Goal: Check status: Check status

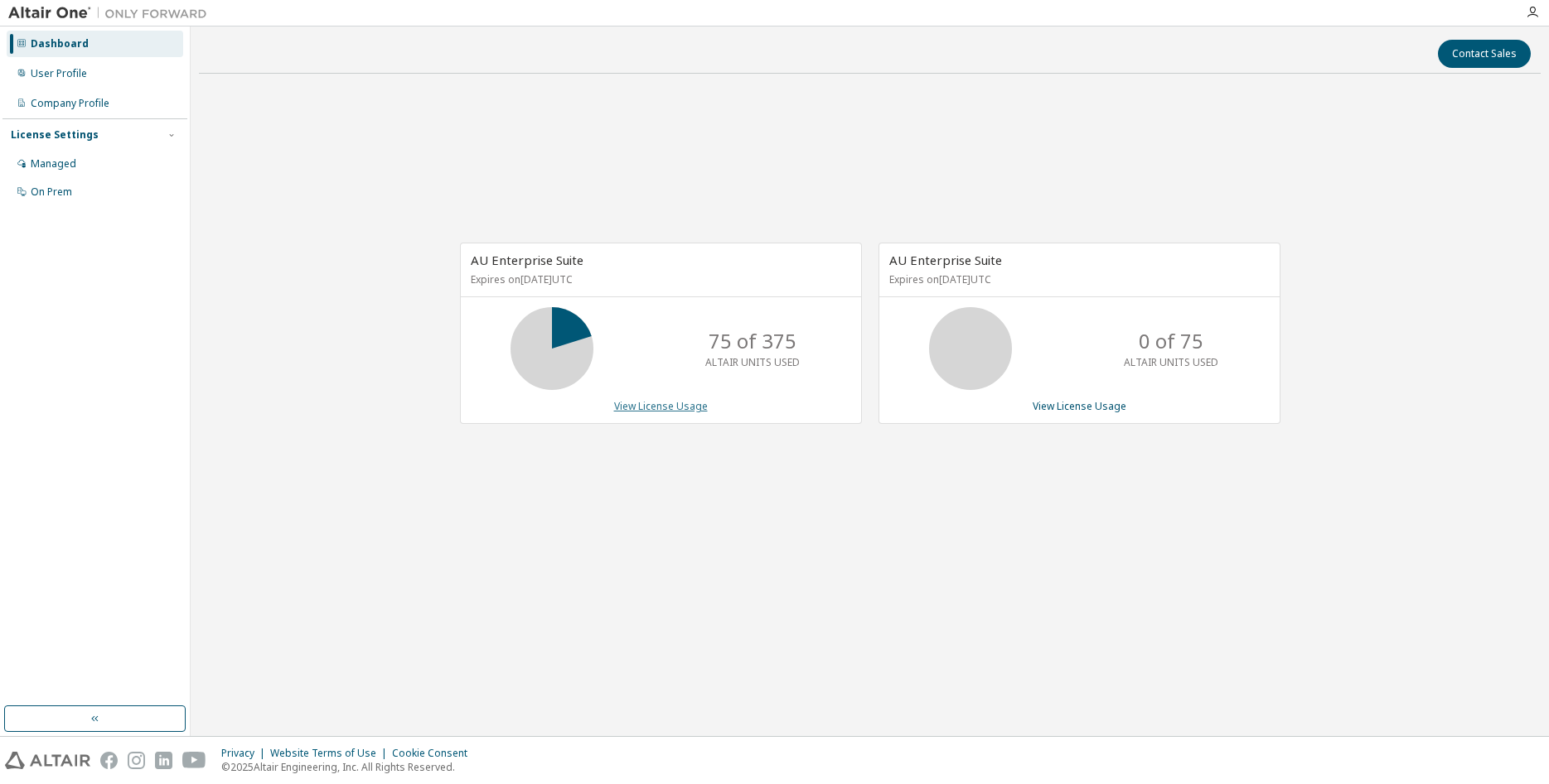
click at [658, 405] on link "View License Usage" at bounding box center [660, 405] width 94 height 14
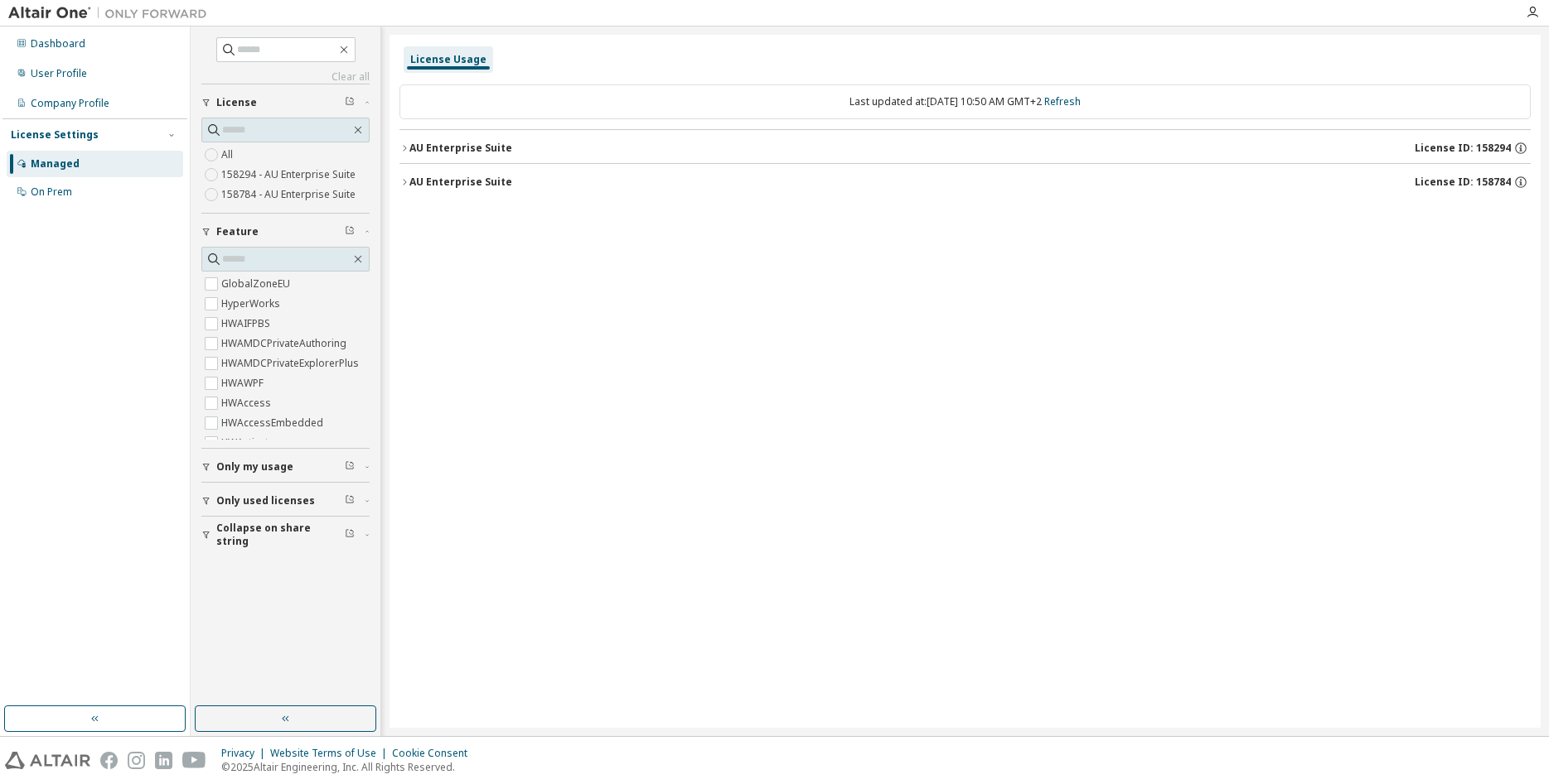
click at [460, 160] on button "AU Enterprise Suite License ID: 158294" at bounding box center [964, 147] width 1131 height 36
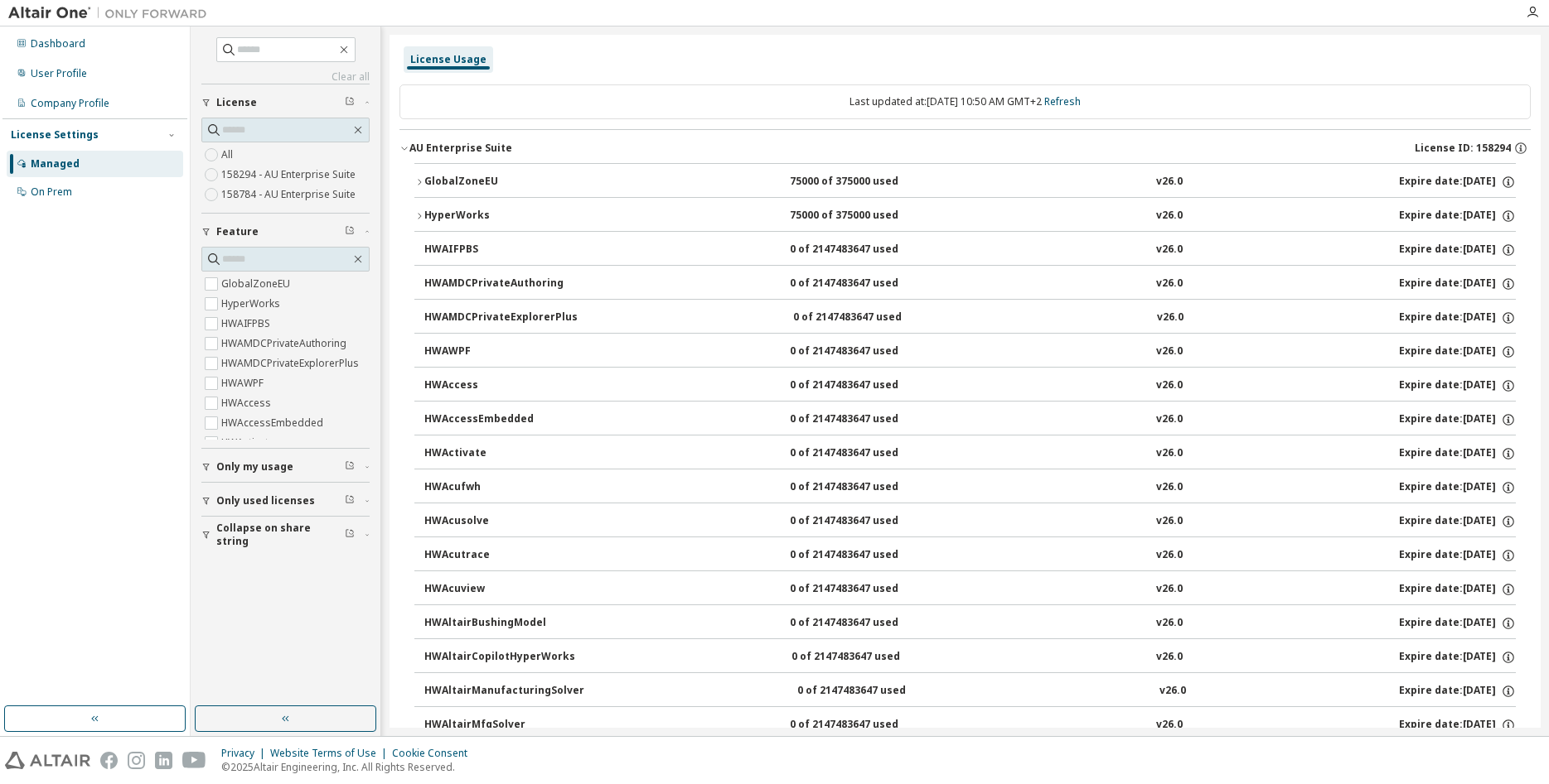
click at [455, 145] on div "AU Enterprise Suite" at bounding box center [460, 148] width 103 height 13
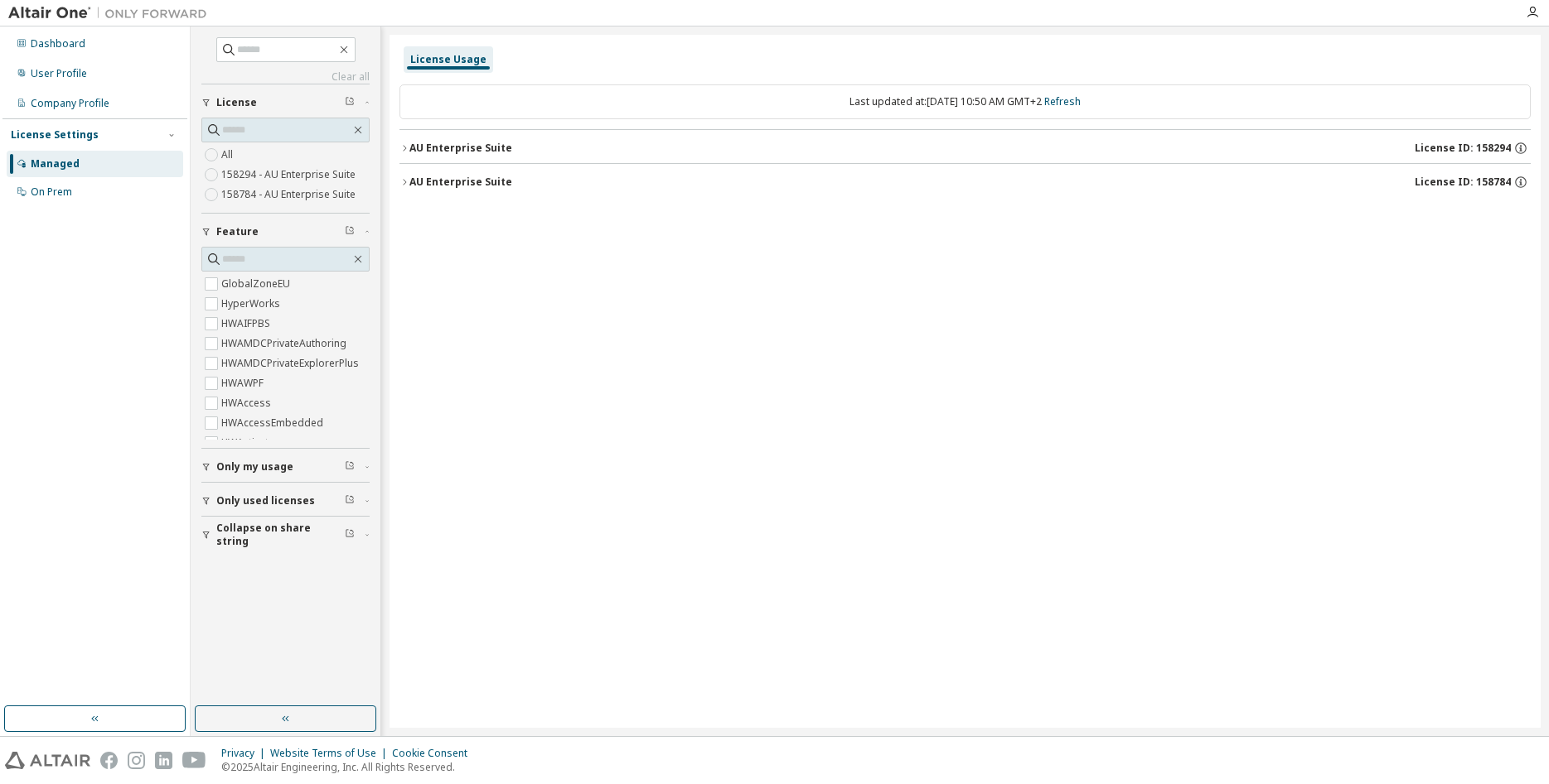
click at [451, 176] on div "AU Enterprise Suite" at bounding box center [460, 182] width 103 height 13
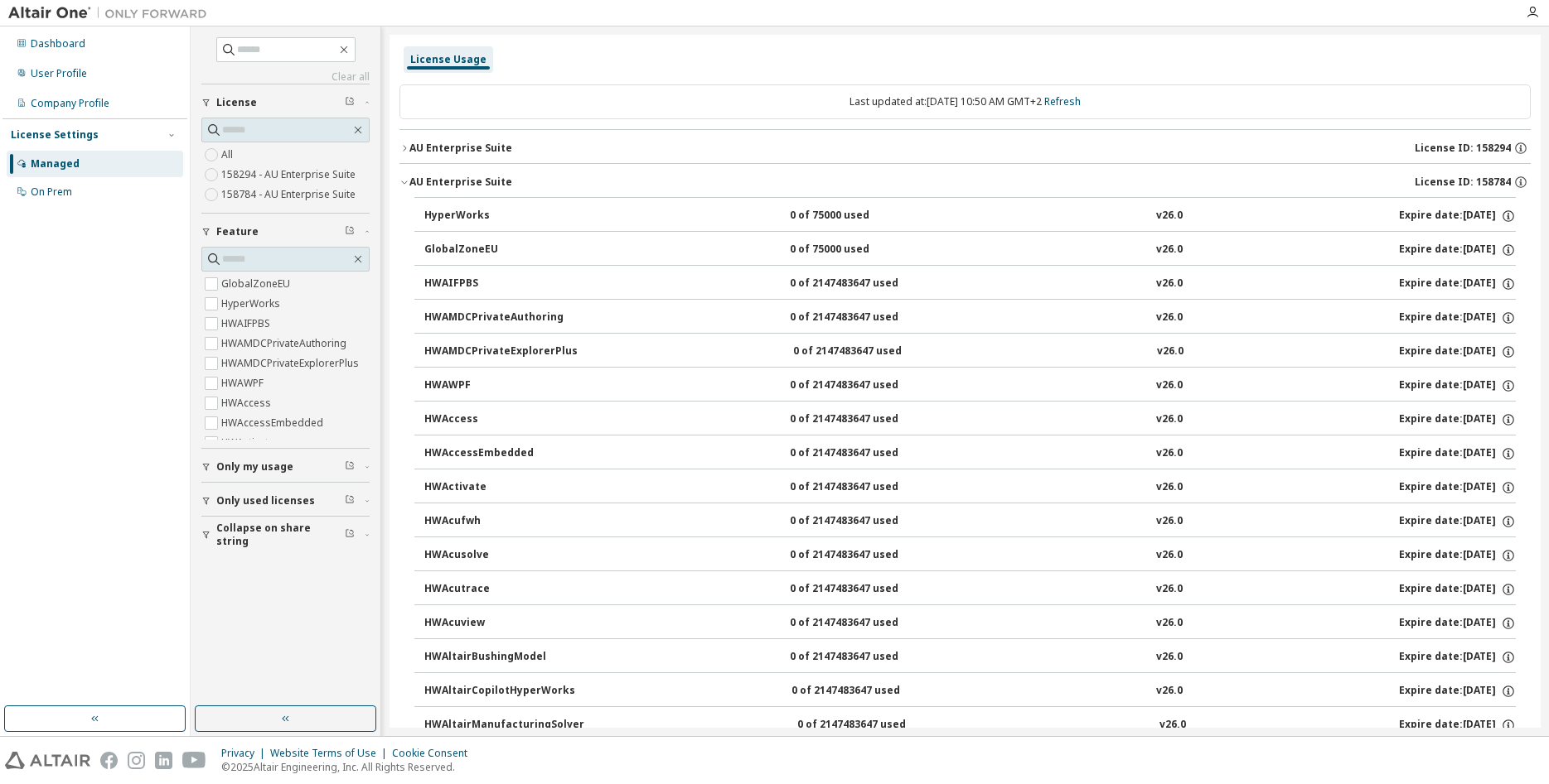
click at [446, 183] on div "AU Enterprise Suite" at bounding box center [460, 182] width 103 height 13
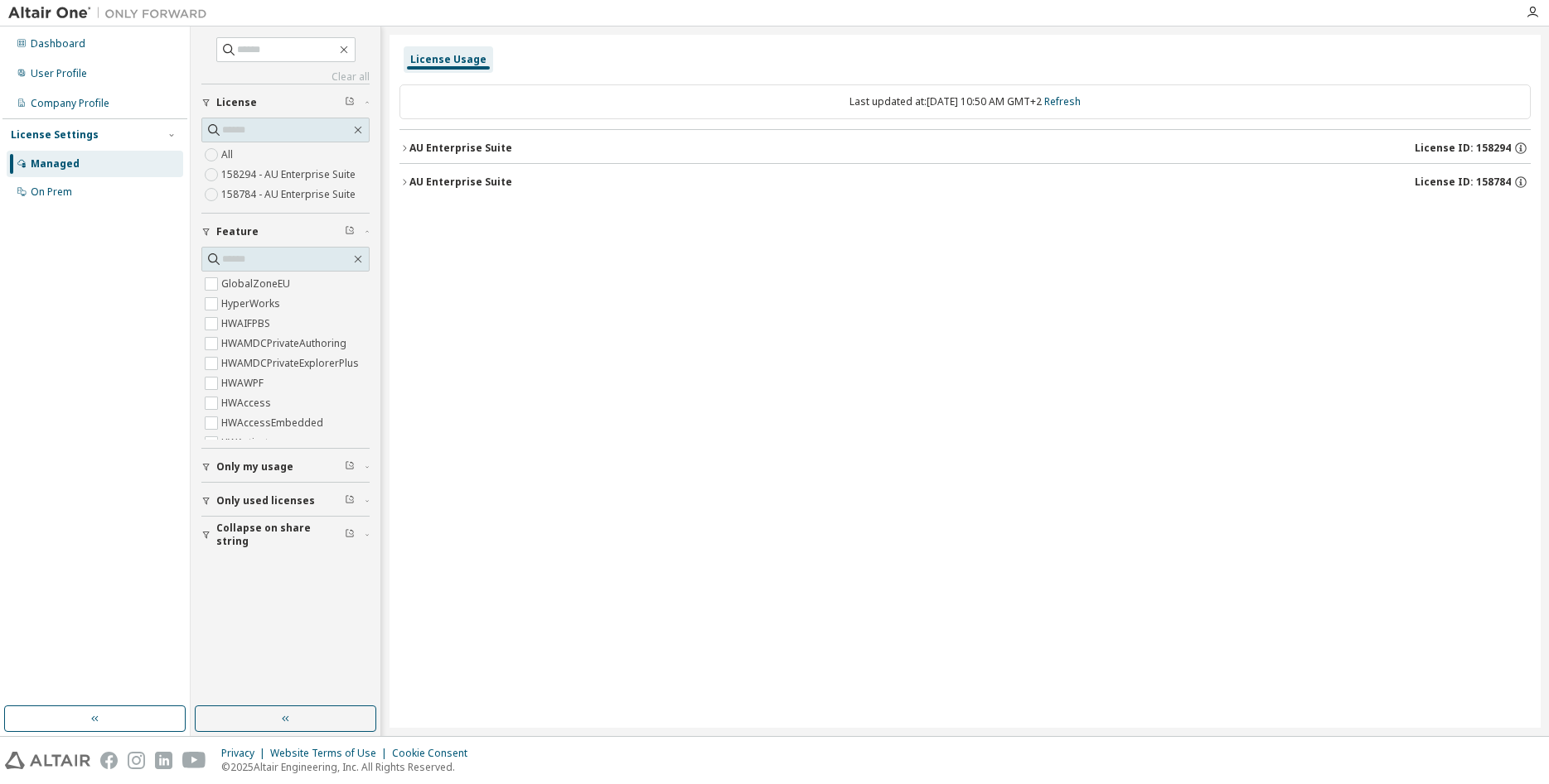
click at [108, 156] on div "Managed" at bounding box center [94, 164] width 177 height 27
click at [98, 159] on div "Managed" at bounding box center [94, 164] width 177 height 27
